Goal: Task Accomplishment & Management: Complete application form

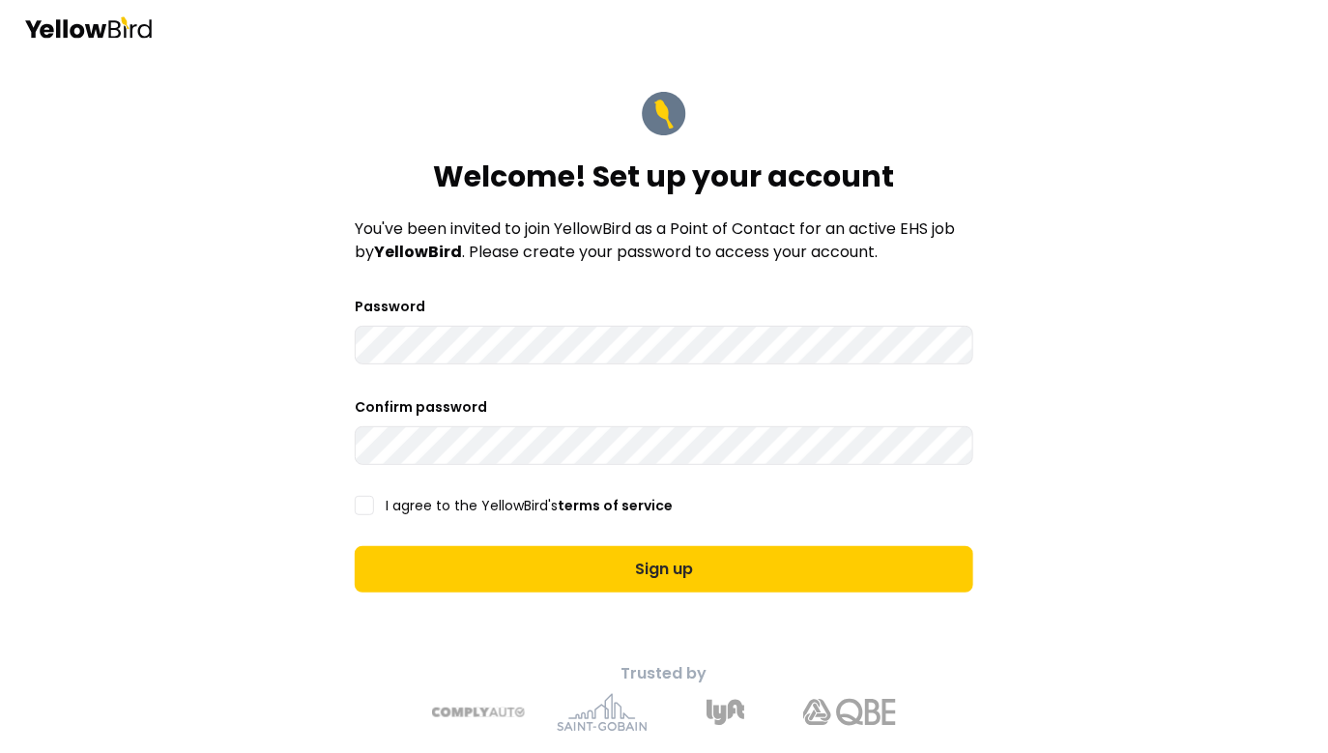
click at [114, 14] on header at bounding box center [664, 27] width 1328 height 54
click at [106, 22] on icon at bounding box center [88, 27] width 130 height 22
click at [365, 510] on button "I agree to the YellowBird's terms of service" at bounding box center [364, 505] width 19 height 19
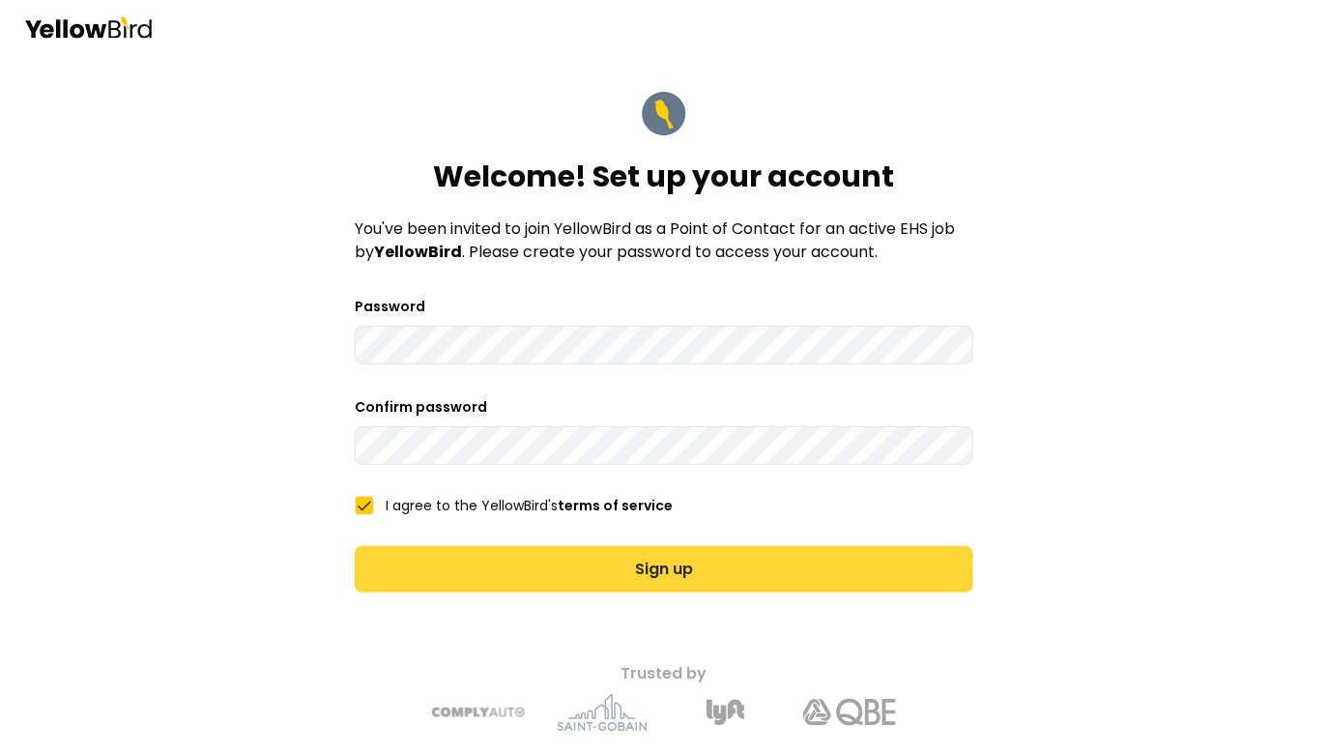
click at [466, 578] on button "Sign up" at bounding box center [664, 569] width 619 height 46
